Goal: Task Accomplishment & Management: Use online tool/utility

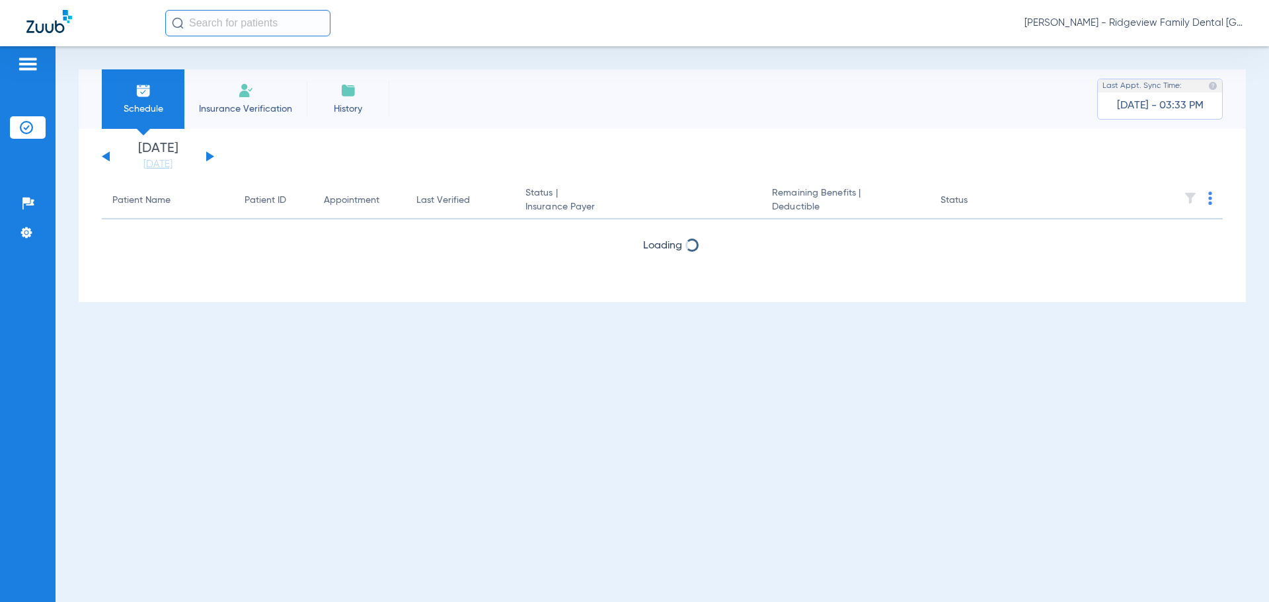
click at [210, 158] on button at bounding box center [210, 156] width 8 height 10
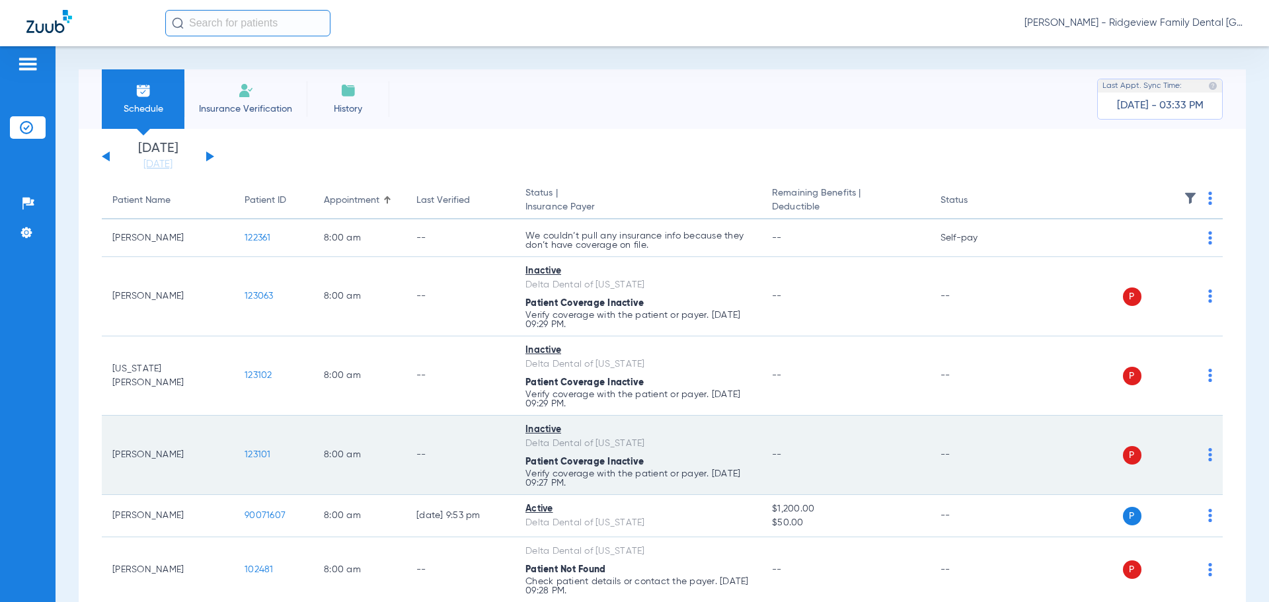
click at [1208, 449] on img at bounding box center [1210, 454] width 4 height 13
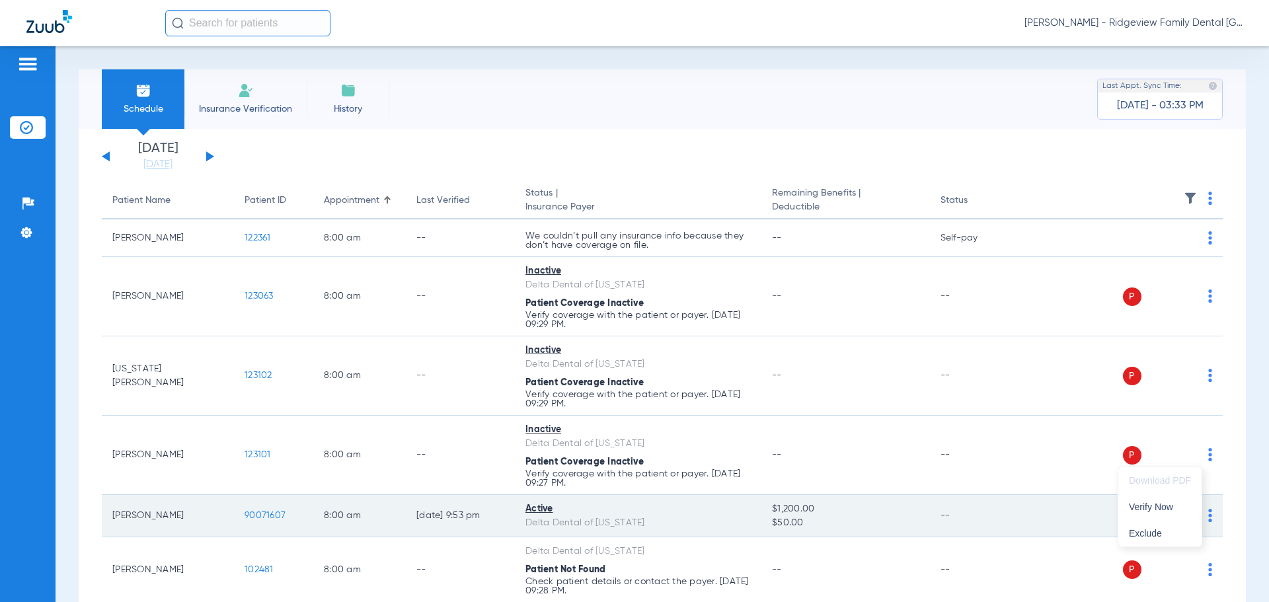
click at [1151, 506] on span "Verify Now" at bounding box center [1160, 506] width 62 height 9
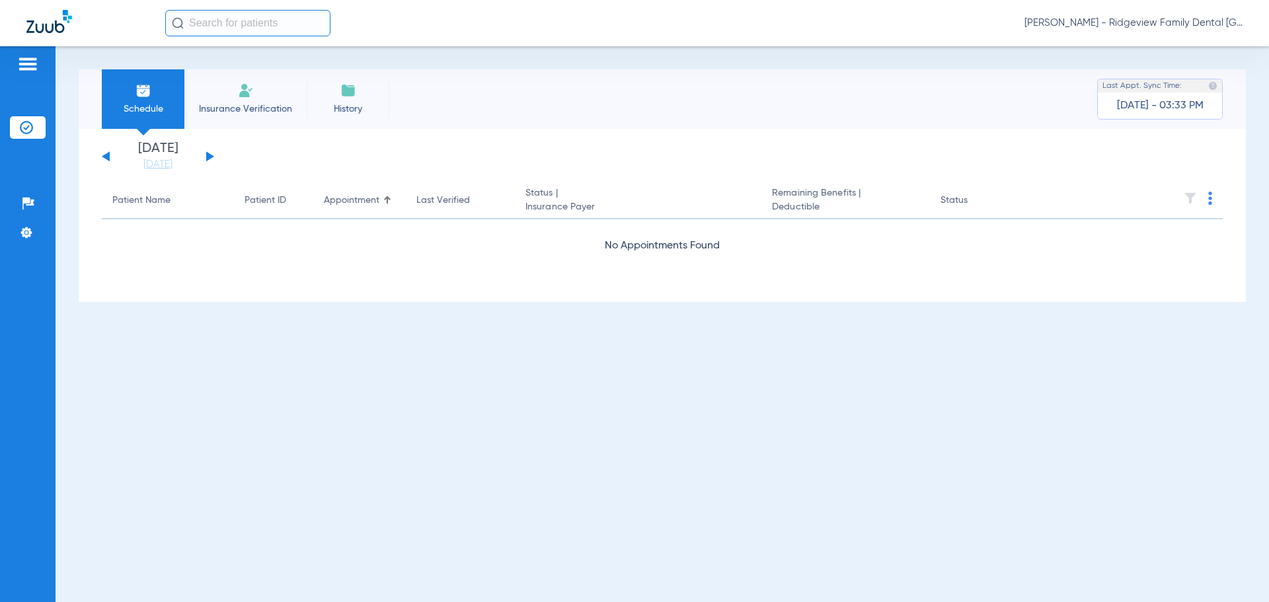
click at [103, 153] on div "[DATE] [DATE] [DATE] [DATE] [DATE] [DATE] [DATE] [DATE] [DATE] [DATE] [DATE] [D…" at bounding box center [158, 156] width 112 height 29
click at [206, 153] on div "[DATE] [DATE] [DATE] [DATE] [DATE] [DATE] [DATE] [DATE] [DATE] [DATE] [DATE] [D…" at bounding box center [158, 156] width 112 height 29
click at [207, 159] on button at bounding box center [210, 156] width 8 height 10
click at [211, 155] on div "[DATE] [DATE] [DATE] [DATE] [DATE] [DATE] [DATE] [DATE] [DATE] [DATE] [DATE] [D…" at bounding box center [158, 156] width 112 height 29
click at [1210, 196] on img at bounding box center [1210, 198] width 4 height 13
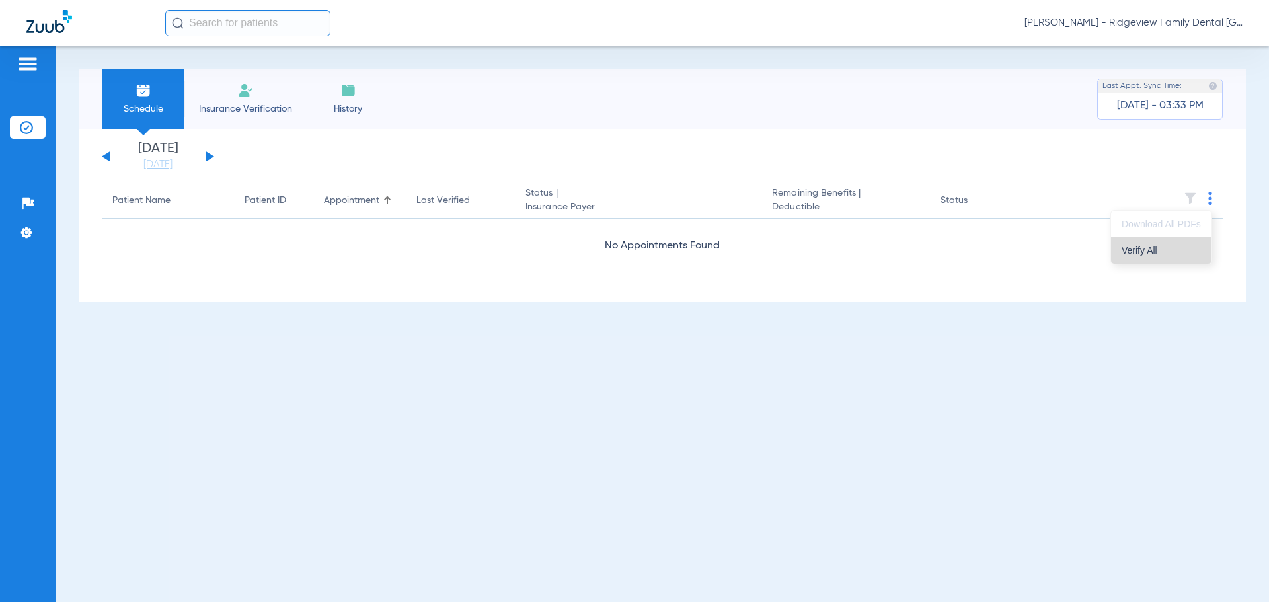
click at [1157, 249] on span "Verify All" at bounding box center [1160, 250] width 79 height 9
click at [204, 156] on div "[DATE] [DATE] [DATE] [DATE] [DATE] [DATE] [DATE] [DATE] [DATE] [DATE] [DATE] [D…" at bounding box center [158, 156] width 112 height 29
click at [207, 153] on button at bounding box center [210, 156] width 8 height 10
click at [204, 153] on div "[DATE] [DATE] [DATE] [DATE] [DATE] [DATE] [DATE] [DATE] [DATE] [DATE] [DATE] [D…" at bounding box center [158, 156] width 112 height 29
click at [207, 155] on button at bounding box center [210, 156] width 8 height 10
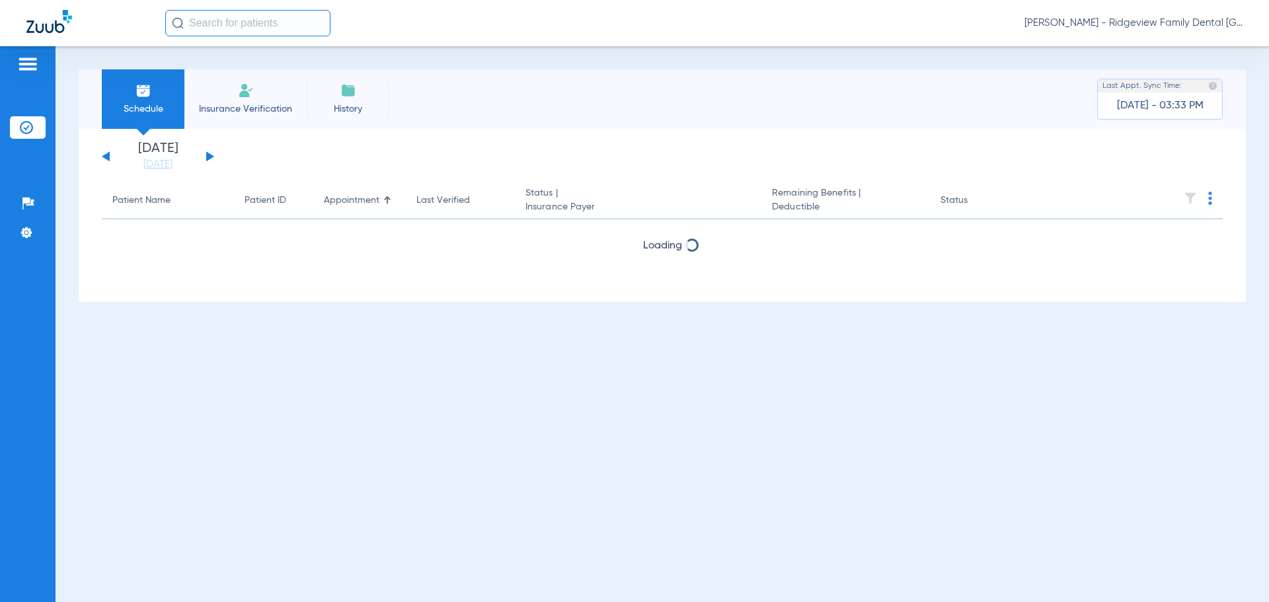
click at [208, 155] on button at bounding box center [210, 156] width 8 height 10
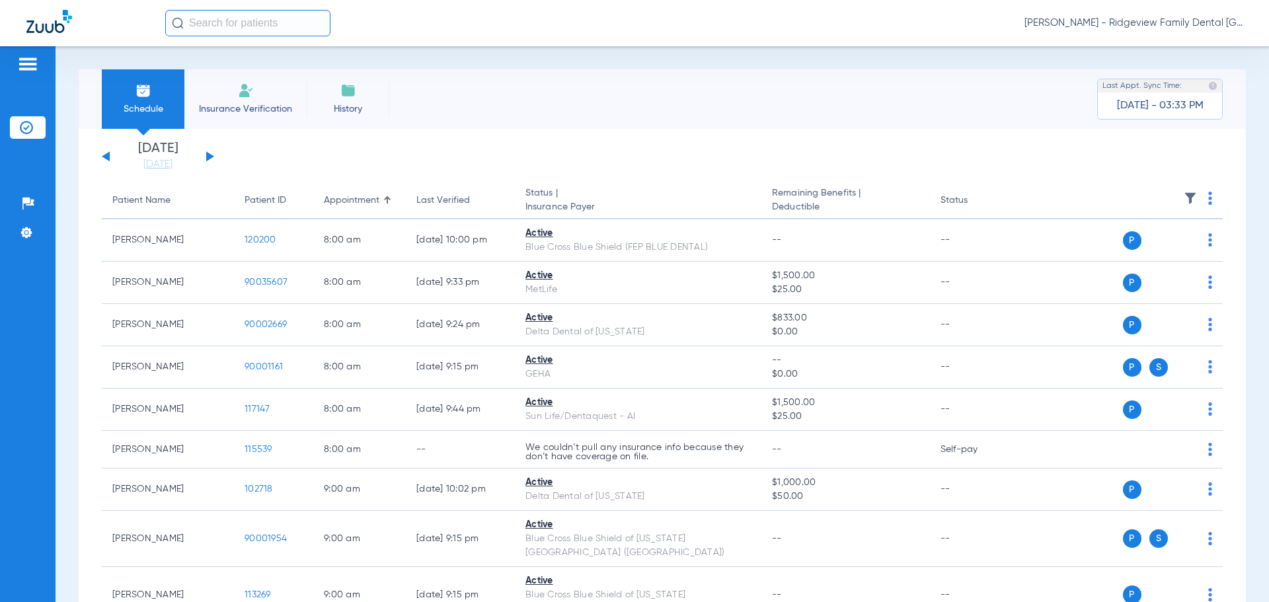
click at [922, 112] on div "Schedule Insurance Verification History Last Appt. Sync Time: [DATE] - 03:33 PM" at bounding box center [662, 98] width 1167 height 59
click at [111, 157] on div "[DATE] [DATE] [DATE] [DATE] [DATE] [DATE] [DATE] [DATE] [DATE] [DATE] [DATE] [D…" at bounding box center [158, 156] width 112 height 29
click at [106, 159] on button at bounding box center [106, 156] width 8 height 10
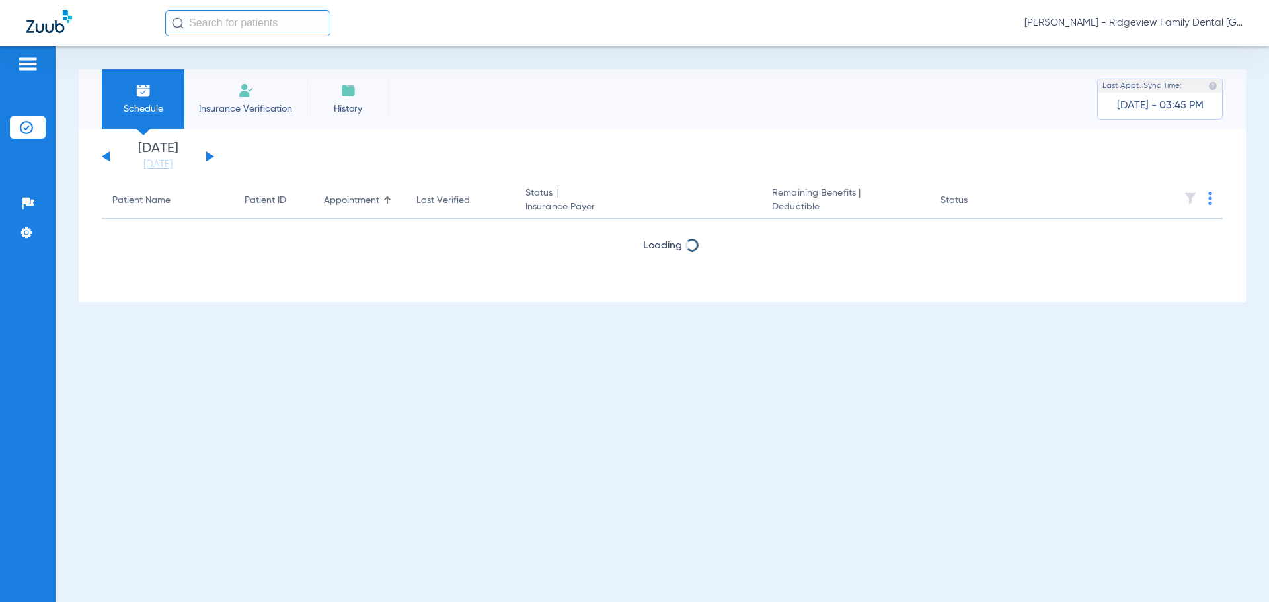
click at [106, 159] on button at bounding box center [106, 156] width 8 height 10
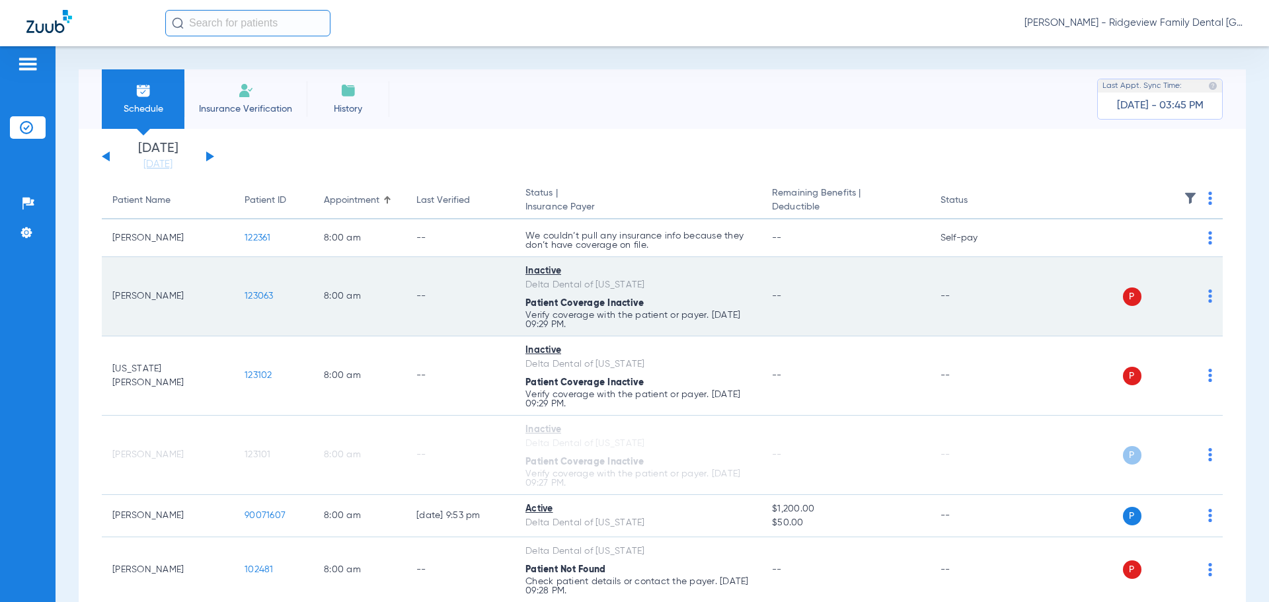
click at [1208, 295] on img at bounding box center [1210, 295] width 4 height 13
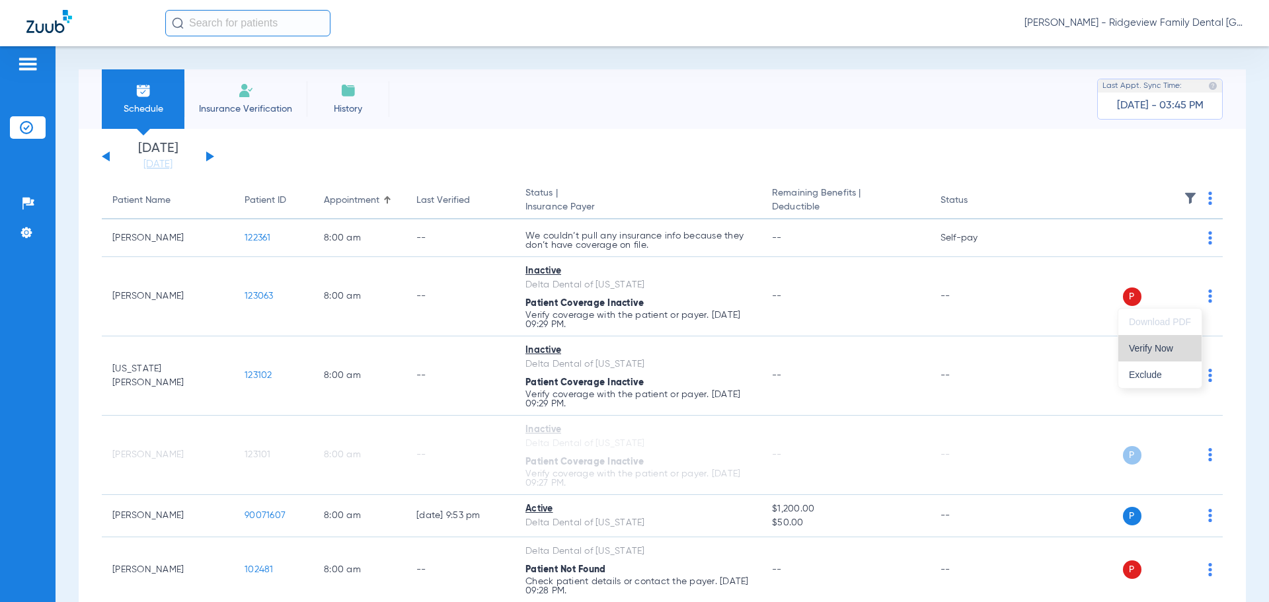
click at [1161, 348] on span "Verify Now" at bounding box center [1160, 348] width 62 height 9
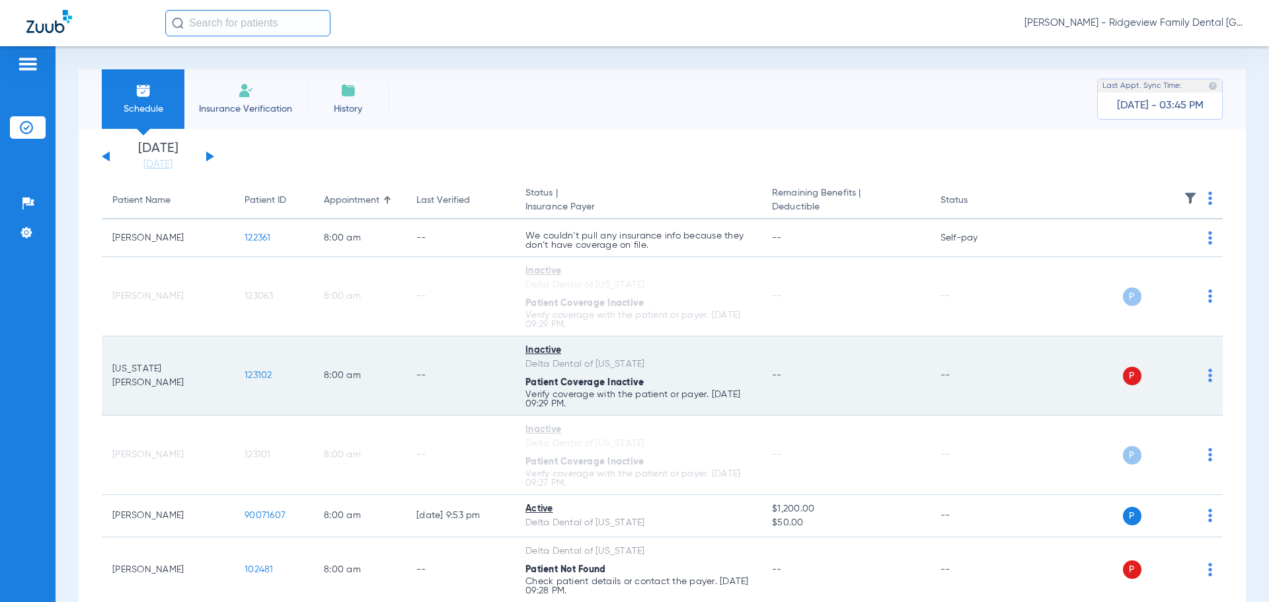
click at [1208, 375] on img at bounding box center [1210, 375] width 4 height 13
click at [1208, 371] on img at bounding box center [1210, 375] width 4 height 13
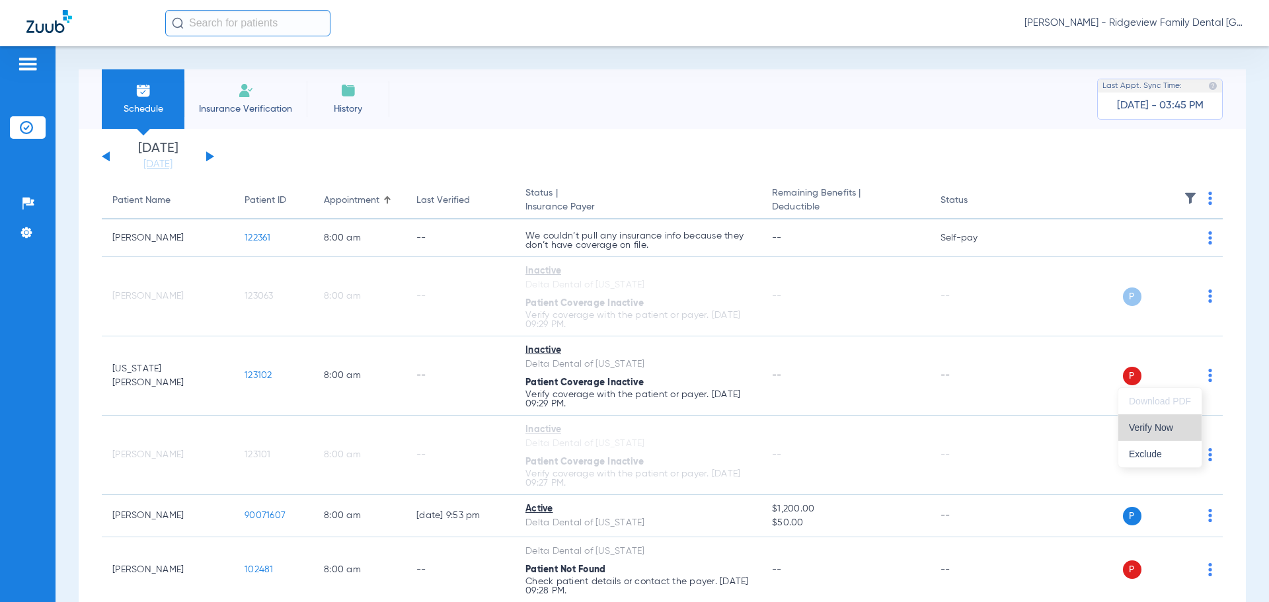
click at [1150, 426] on span "Verify Now" at bounding box center [1160, 427] width 62 height 9
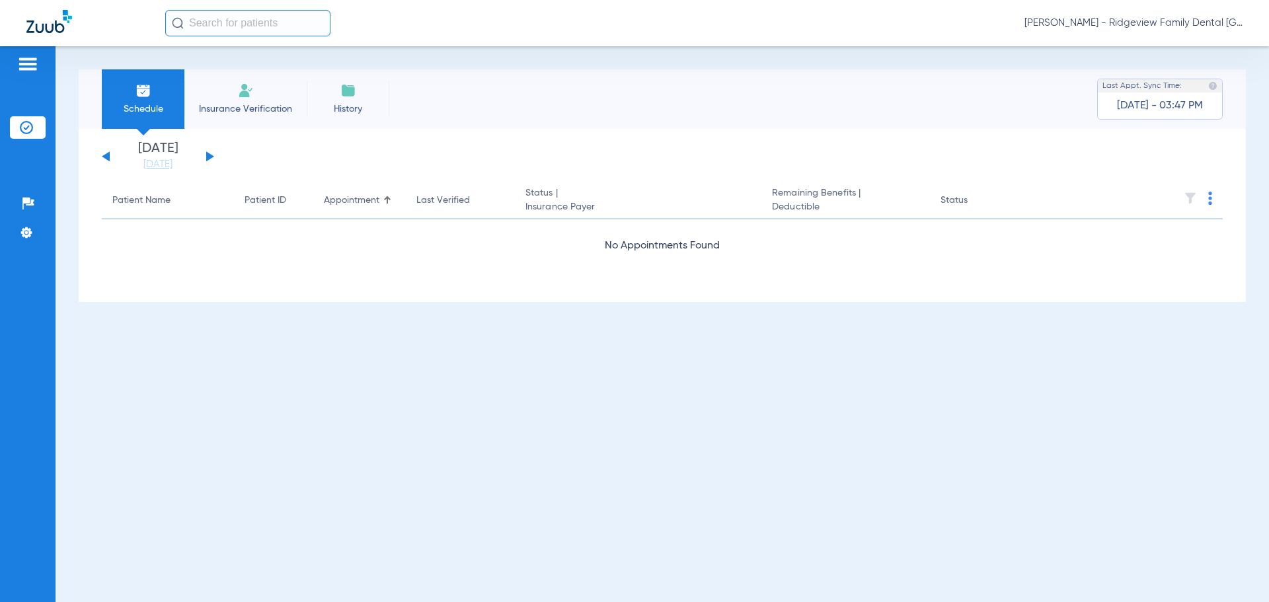
click at [287, 106] on span "Insurance Verification" at bounding box center [245, 108] width 102 height 13
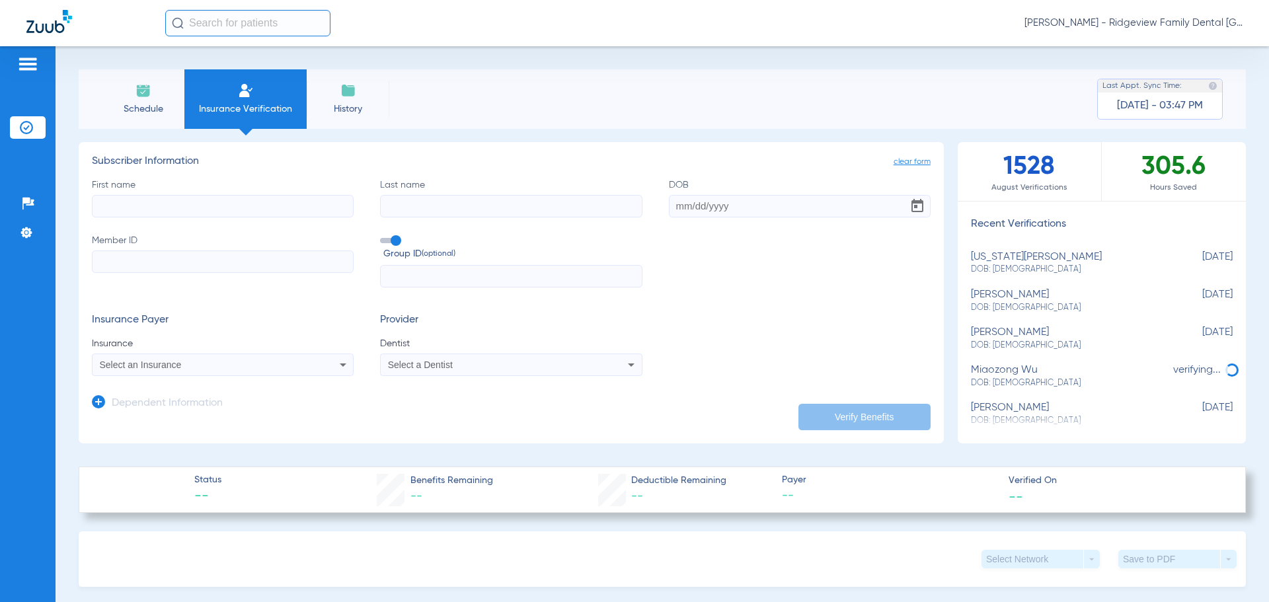
click at [339, 102] on span "History" at bounding box center [348, 108] width 63 height 13
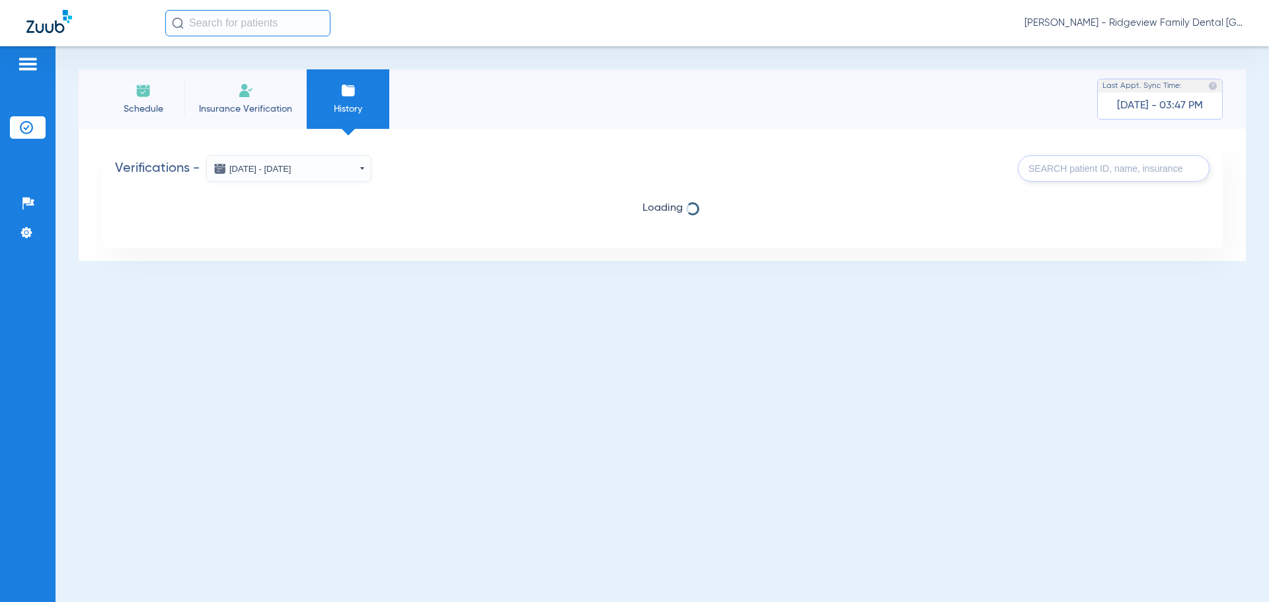
click at [241, 106] on span "Insurance Verification" at bounding box center [245, 108] width 102 height 13
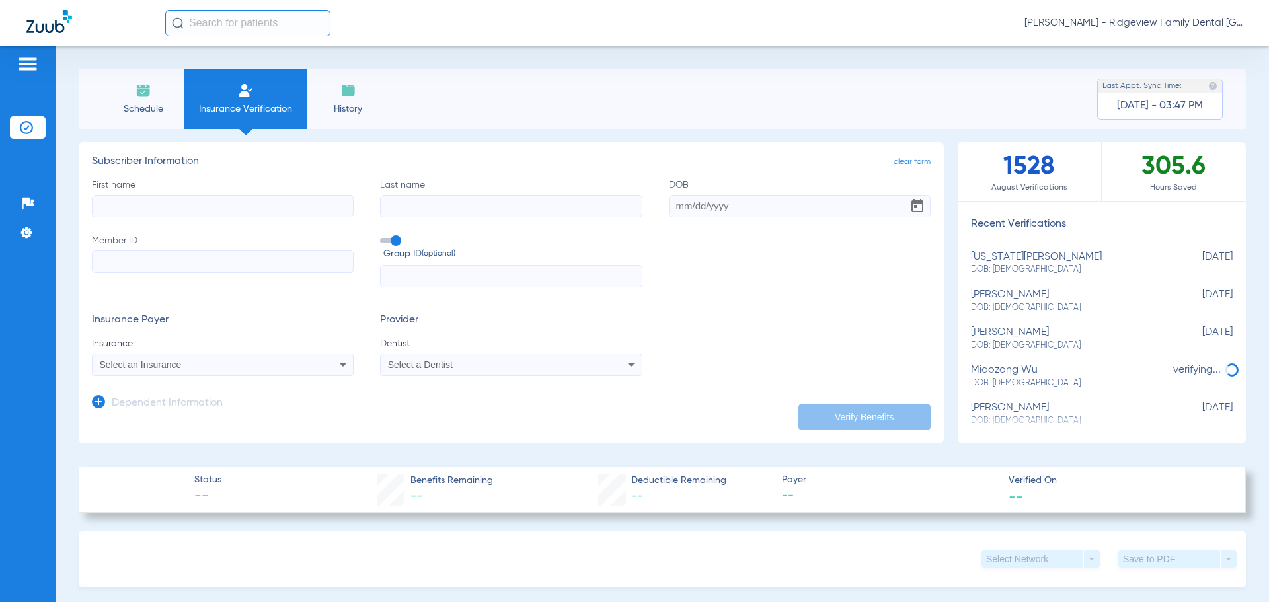
click at [141, 110] on span "Schedule" at bounding box center [143, 108] width 63 height 13
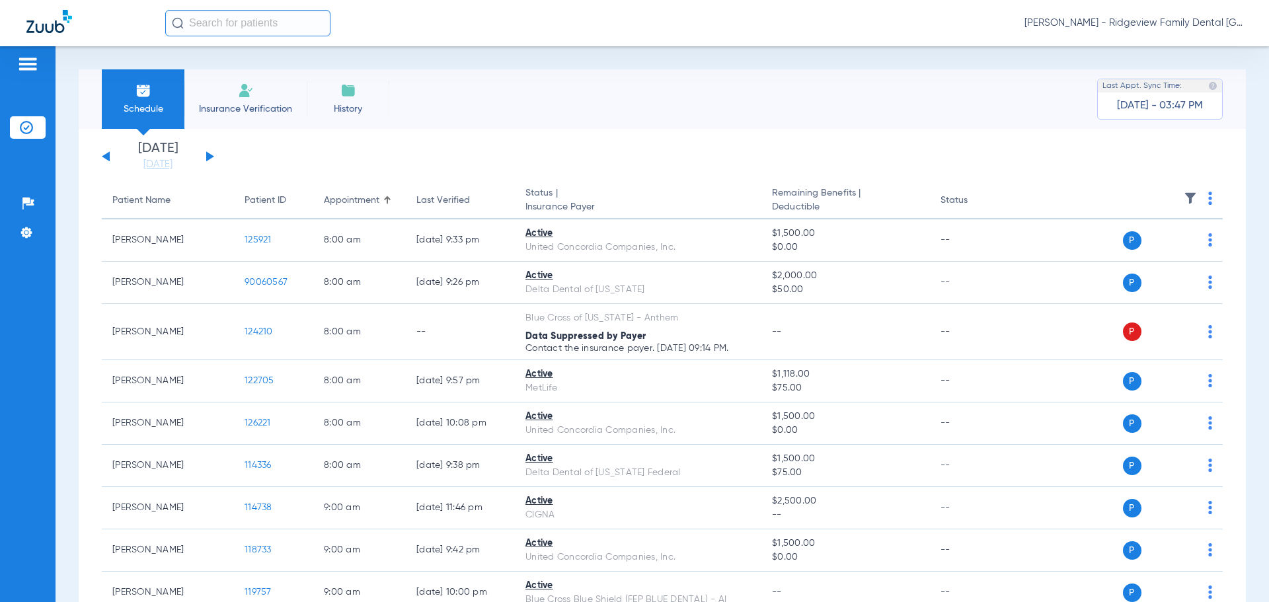
click at [207, 155] on button at bounding box center [210, 156] width 8 height 10
